Goal: Information Seeking & Learning: Learn about a topic

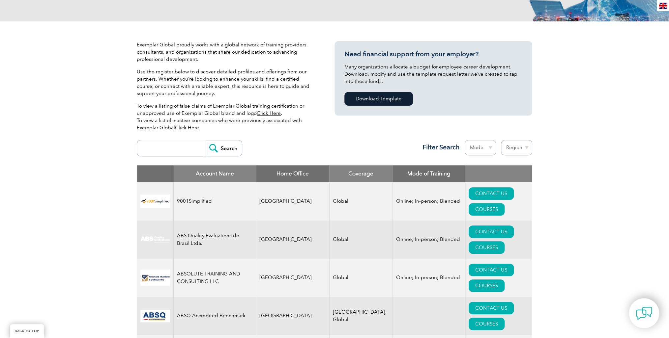
scroll to position [132, 0]
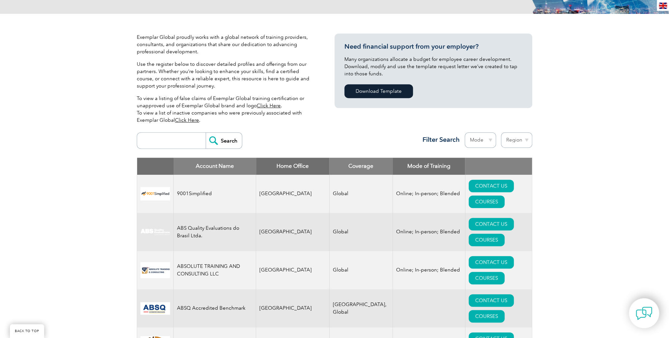
click at [520, 141] on select "Region [GEOGRAPHIC_DATA] [GEOGRAPHIC_DATA] [GEOGRAPHIC_DATA] [GEOGRAPHIC_DATA] …" at bounding box center [516, 139] width 31 height 15
select select "[GEOGRAPHIC_DATA]"
click at [501, 132] on select "Region [GEOGRAPHIC_DATA] [GEOGRAPHIC_DATA] [GEOGRAPHIC_DATA] [GEOGRAPHIC_DATA] …" at bounding box center [516, 139] width 31 height 15
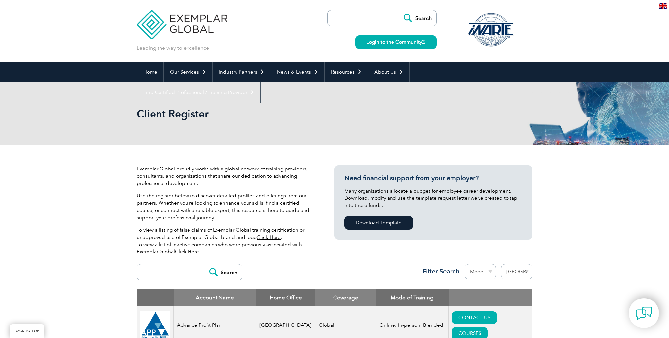
select select "[GEOGRAPHIC_DATA]"
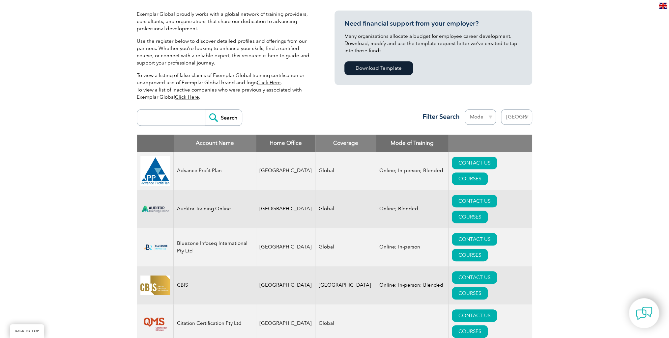
scroll to position [184, 0]
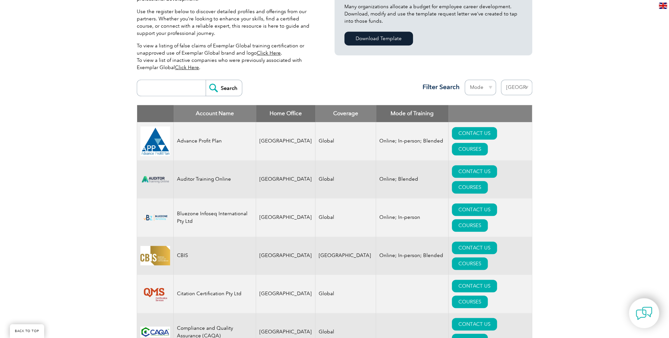
click at [489, 89] on select "Mode Online In-person Blended" at bounding box center [480, 87] width 31 height 15
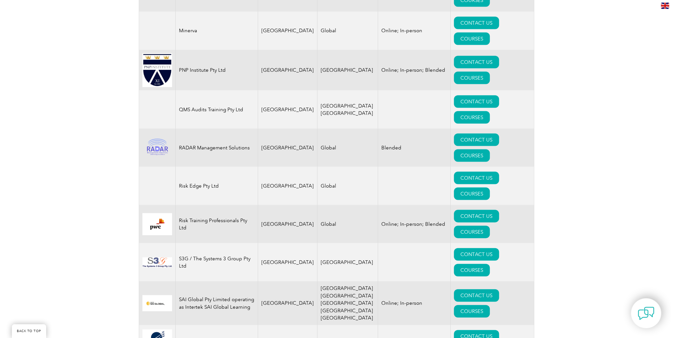
scroll to position [843, 0]
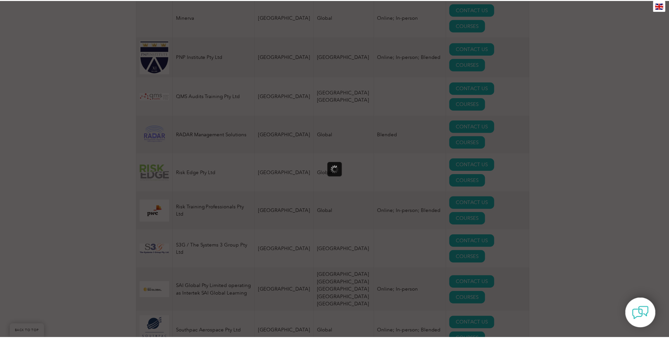
scroll to position [0, 0]
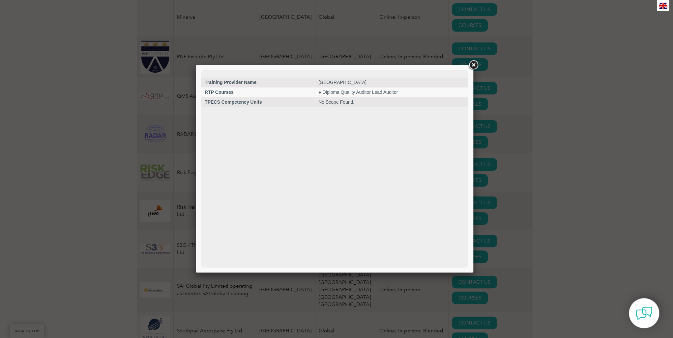
click at [473, 67] on link at bounding box center [473, 65] width 12 height 12
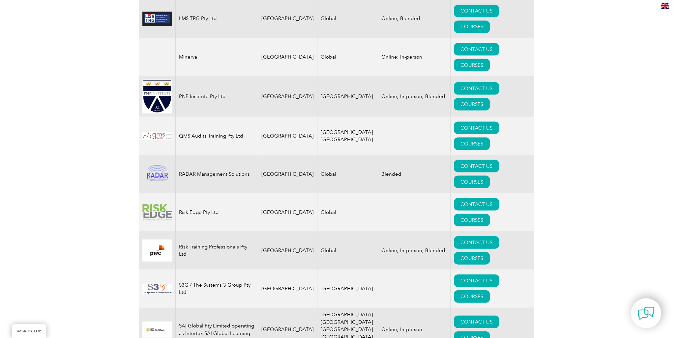
scroll to position [791, 0]
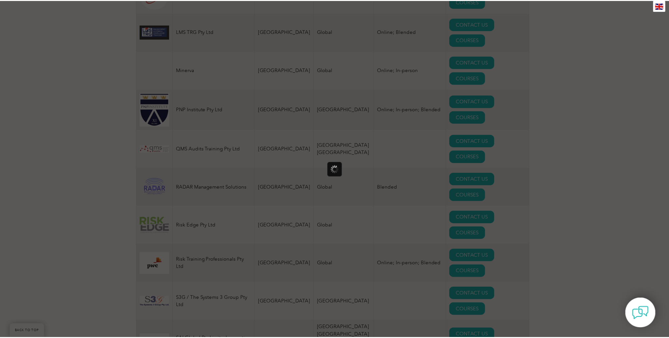
scroll to position [0, 0]
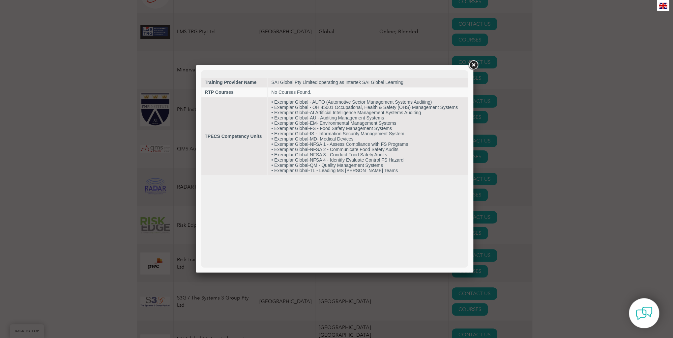
click at [473, 66] on link at bounding box center [473, 65] width 12 height 12
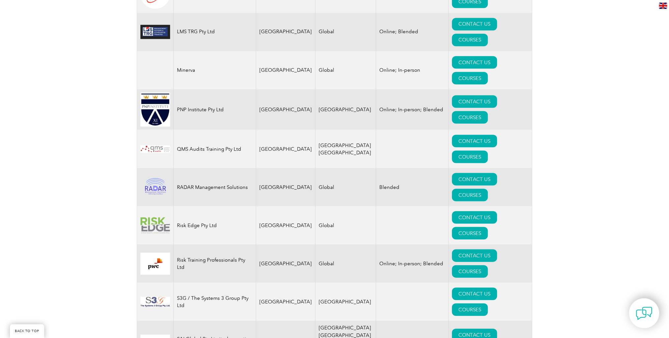
drag, startPoint x: 154, startPoint y: 81, endPoint x: 112, endPoint y: 79, distance: 42.2
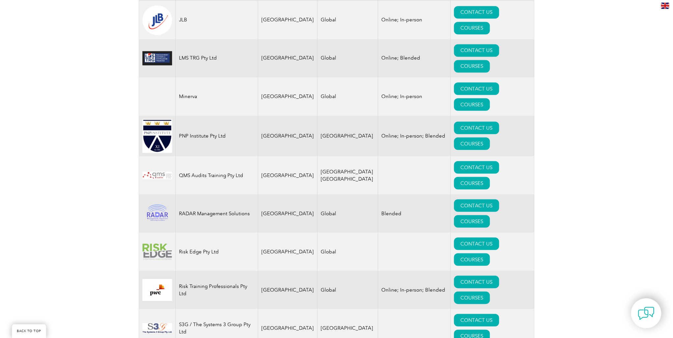
scroll to position [738, 0]
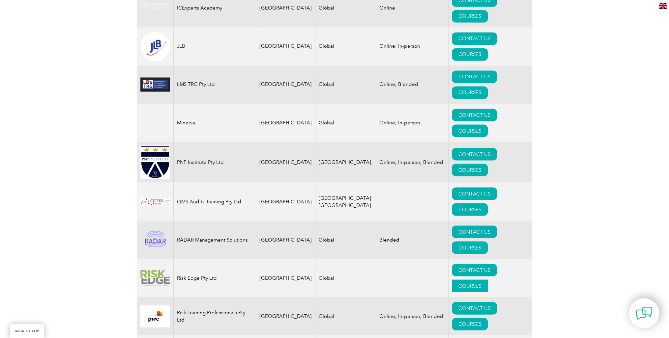
click at [488, 280] on link "COURSES" at bounding box center [470, 286] width 36 height 13
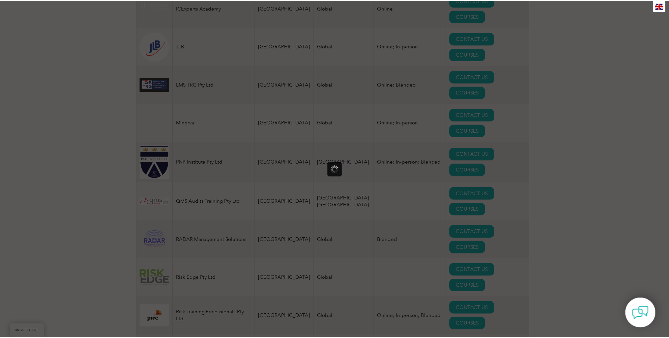
scroll to position [0, 0]
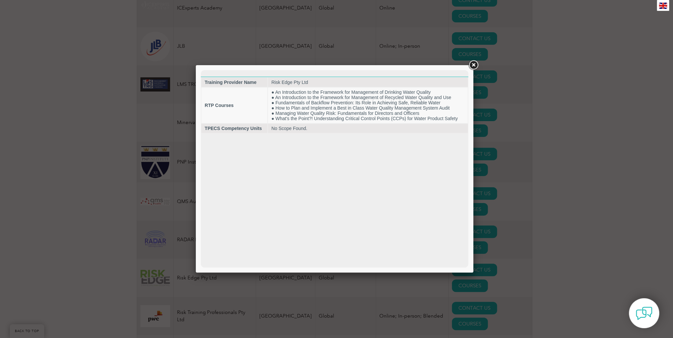
click at [476, 66] on link at bounding box center [473, 65] width 12 height 12
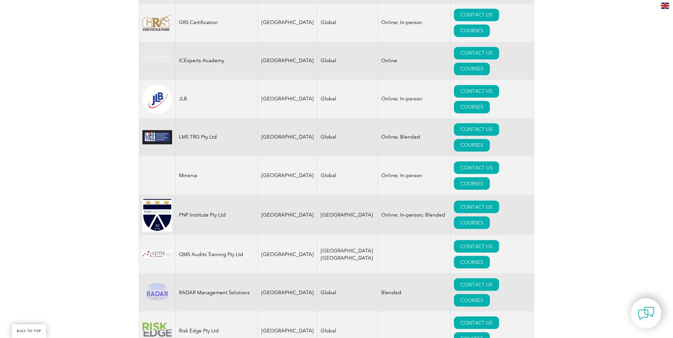
scroll to position [659, 0]
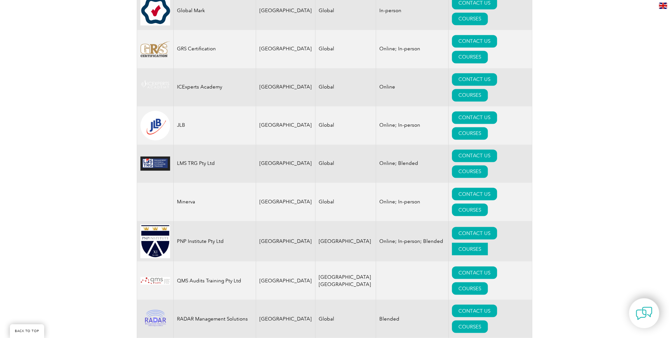
click at [488, 243] on link "COURSES" at bounding box center [470, 249] width 36 height 13
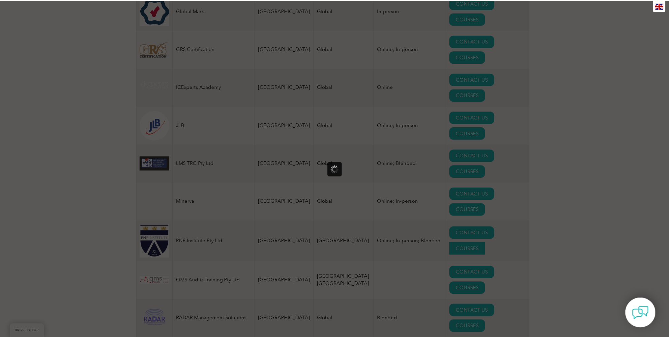
scroll to position [0, 0]
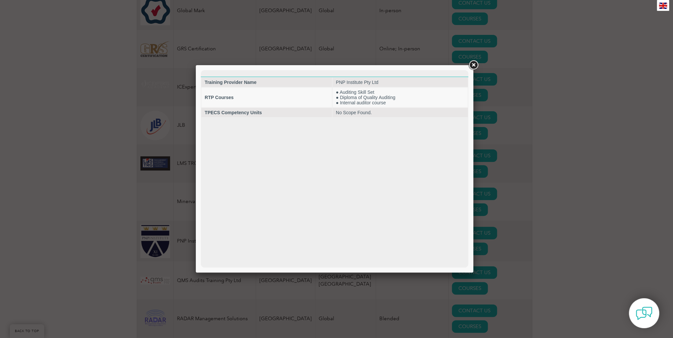
click at [473, 67] on link at bounding box center [473, 65] width 12 height 12
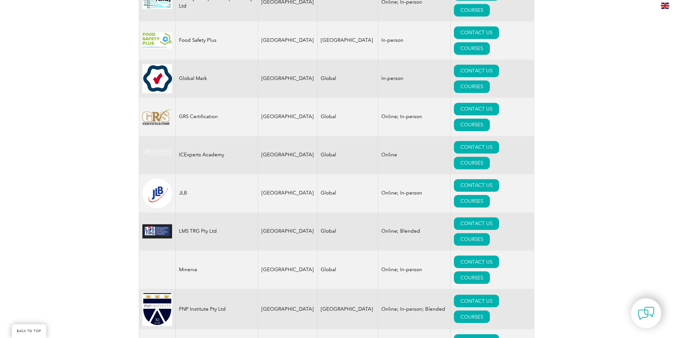
scroll to position [580, 0]
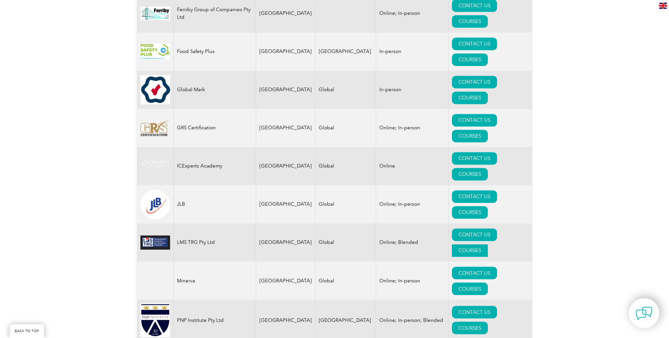
click at [488, 244] on link "COURSES" at bounding box center [470, 250] width 36 height 13
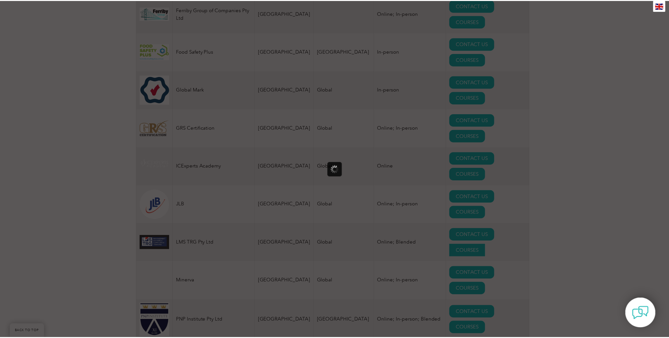
scroll to position [0, 0]
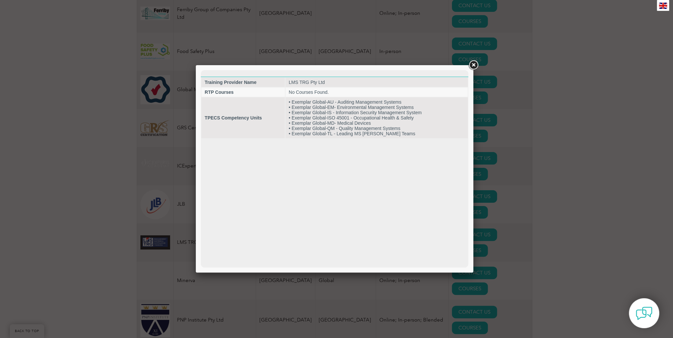
click at [473, 67] on link at bounding box center [473, 65] width 12 height 12
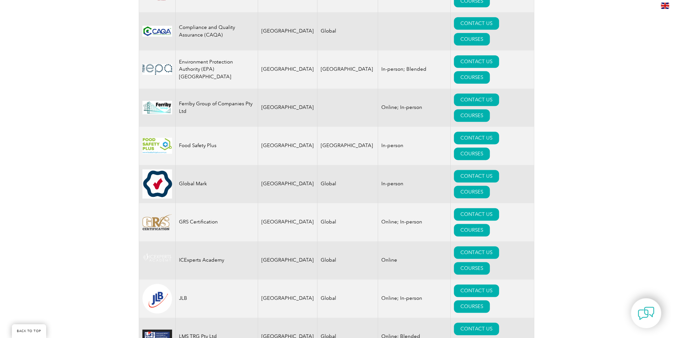
scroll to position [474, 0]
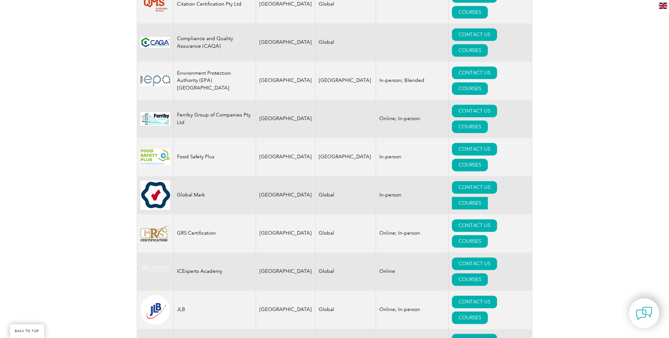
click at [484, 197] on link "COURSES" at bounding box center [470, 203] width 36 height 13
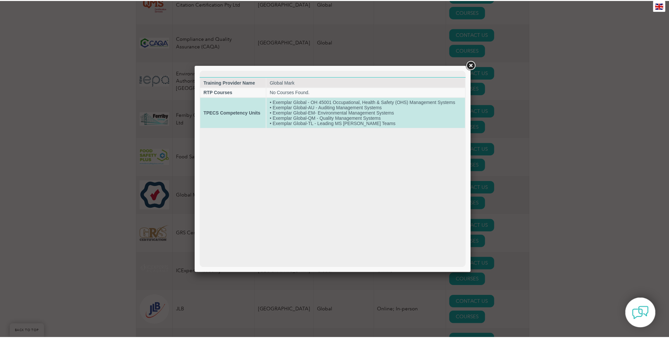
scroll to position [0, 0]
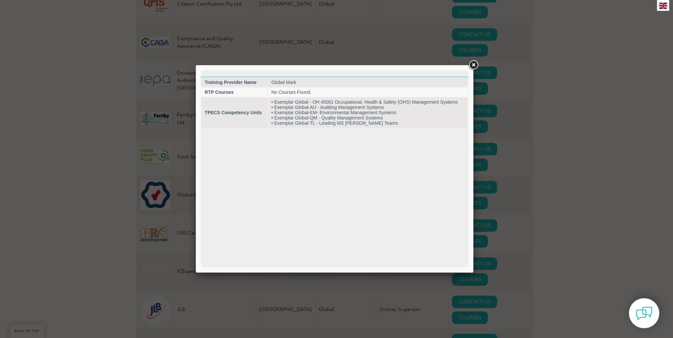
click at [472, 66] on link at bounding box center [473, 65] width 12 height 12
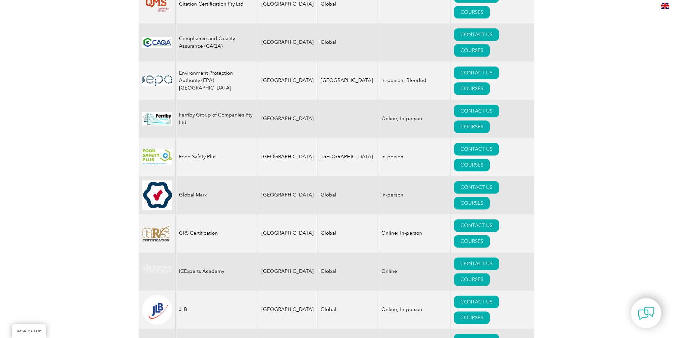
scroll to position [448, 0]
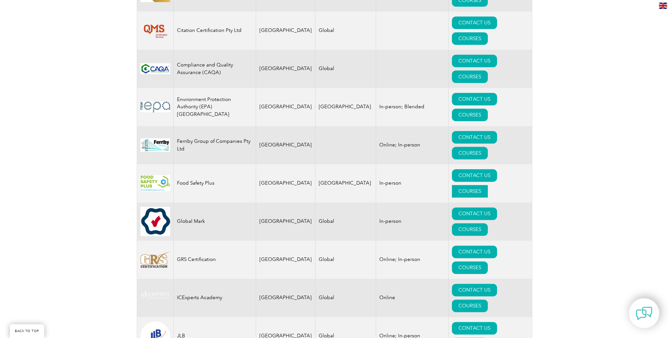
click at [488, 185] on link "COURSES" at bounding box center [470, 191] width 36 height 13
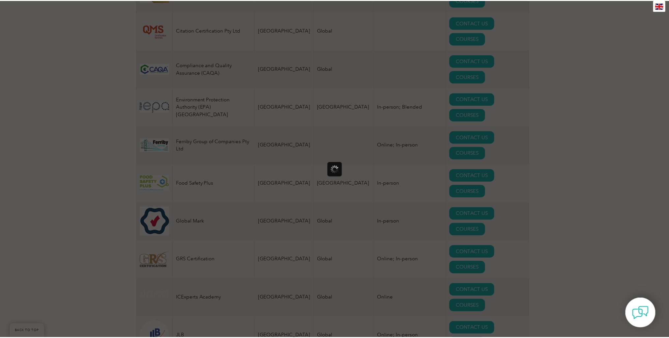
scroll to position [0, 0]
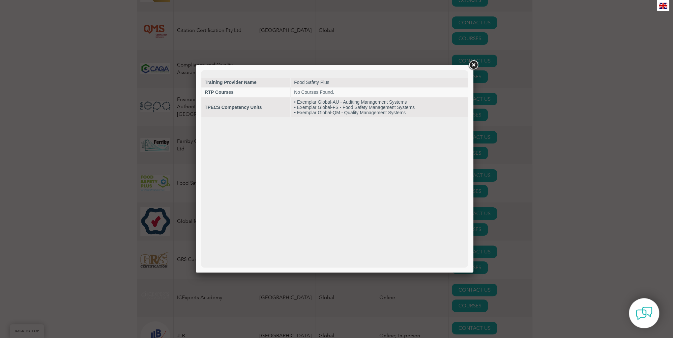
click at [472, 65] on link at bounding box center [473, 65] width 12 height 12
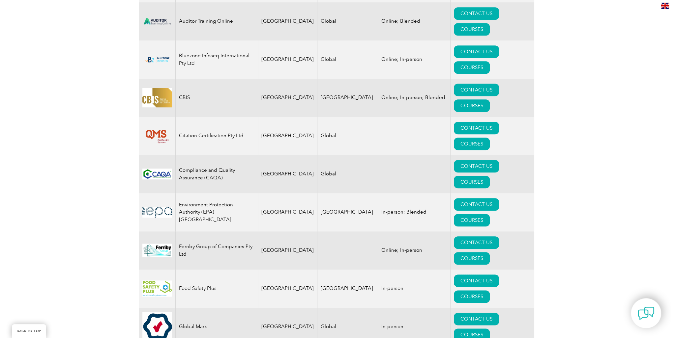
scroll to position [343, 0]
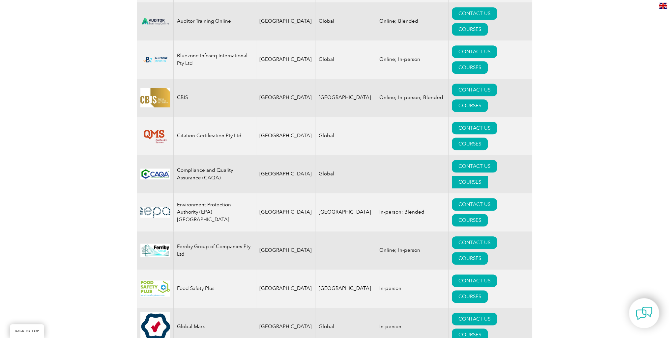
click at [487, 176] on link "COURSES" at bounding box center [470, 182] width 36 height 13
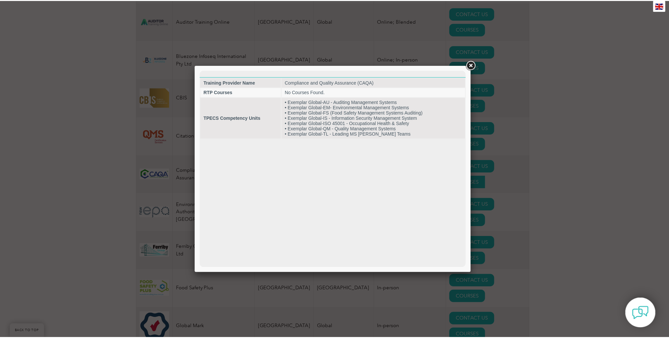
scroll to position [0, 0]
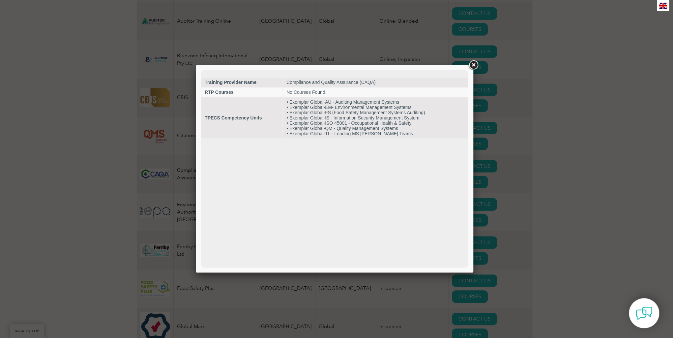
click at [473, 63] on link at bounding box center [473, 65] width 12 height 12
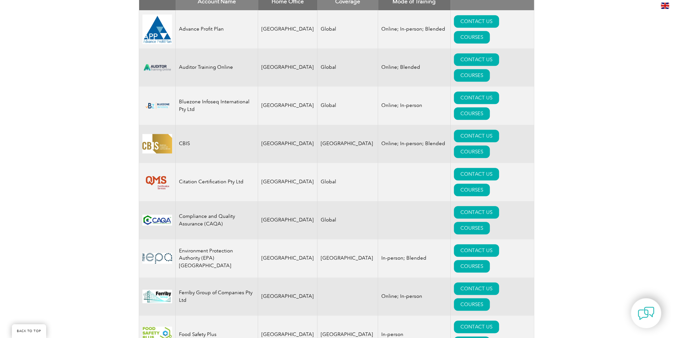
scroll to position [290, 0]
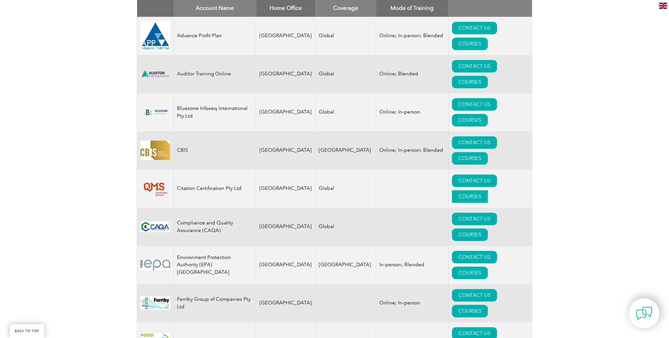
click at [488, 190] on link "COURSES" at bounding box center [470, 196] width 36 height 13
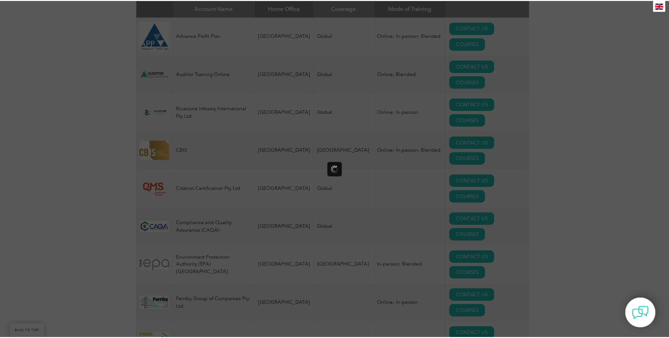
scroll to position [0, 0]
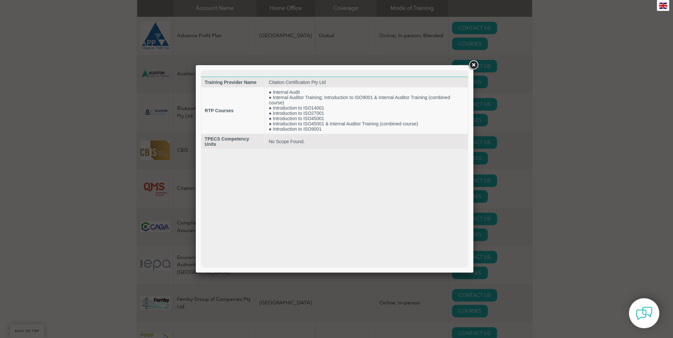
click at [472, 67] on link at bounding box center [473, 65] width 12 height 12
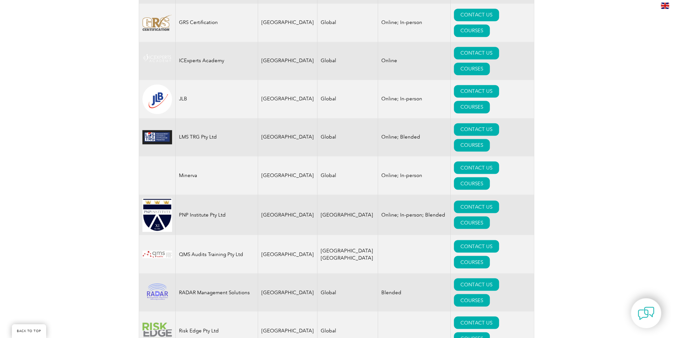
scroll to position [712, 0]
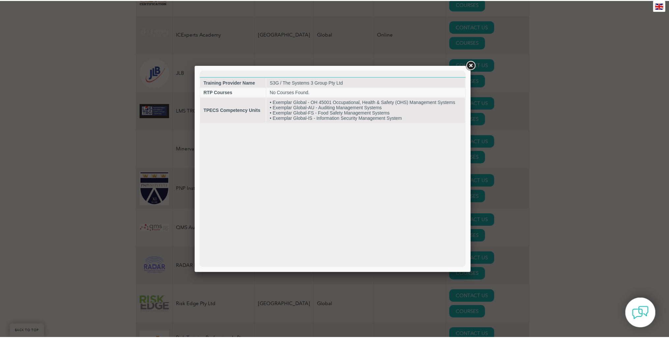
scroll to position [0, 0]
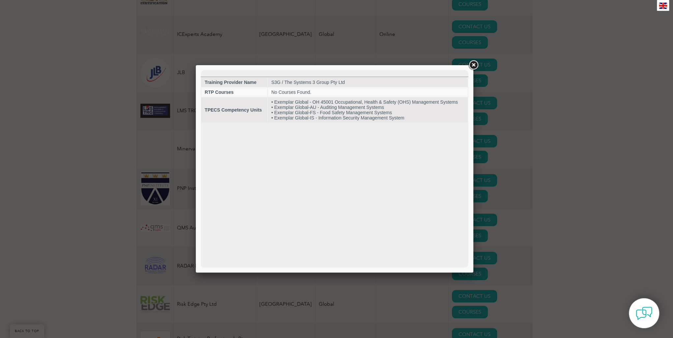
click at [473, 66] on link at bounding box center [473, 65] width 12 height 12
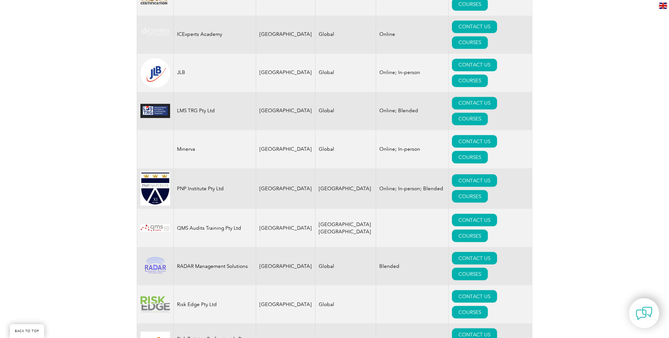
click at [110, 95] on div "Exemplar Global proudly works with a global network of training providers, cons…" at bounding box center [334, 38] width 669 height 1209
